Goal: Task Accomplishment & Management: Use online tool/utility

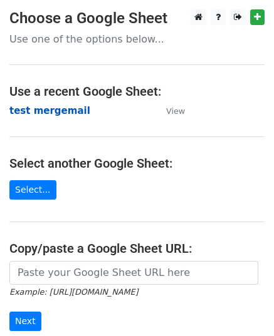
click at [56, 112] on strong "test mergemail" at bounding box center [49, 110] width 81 height 11
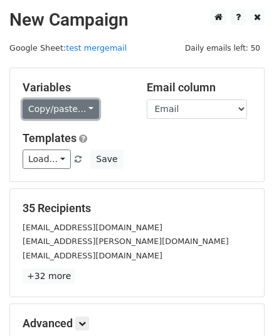
click at [59, 107] on link "Copy/paste..." at bounding box center [61, 109] width 76 height 19
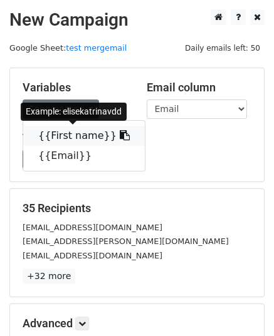
click at [68, 138] on link "{{First name}}" at bounding box center [84, 136] width 122 height 20
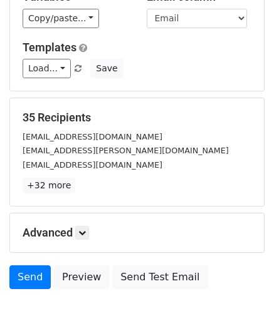
scroll to position [148, 0]
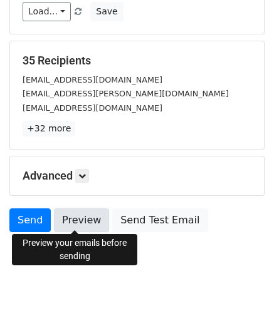
click at [69, 220] on link "Preview" at bounding box center [81, 221] width 55 height 24
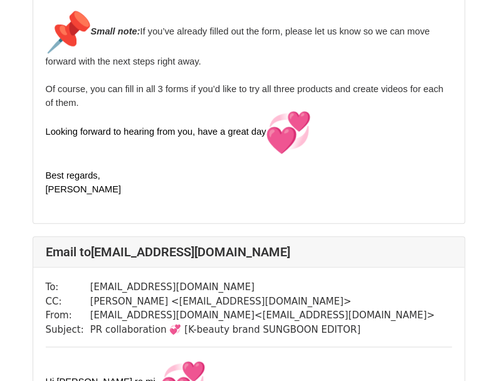
scroll to position [1942, 0]
